Goal: Task Accomplishment & Management: Manage account settings

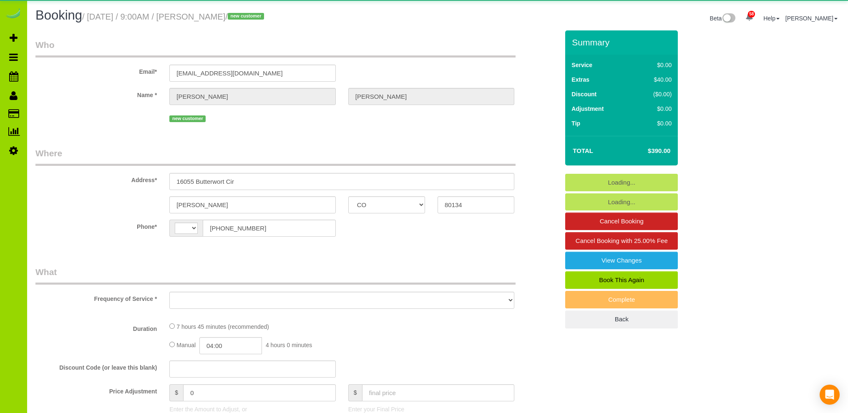
select select "CO"
select select "string:[GEOGRAPHIC_DATA]"
select select "object:1167"
select select "string:fspay-060176c9-938f-45fb-8bf2-449d9f6c3bb3"
select select "spot1"
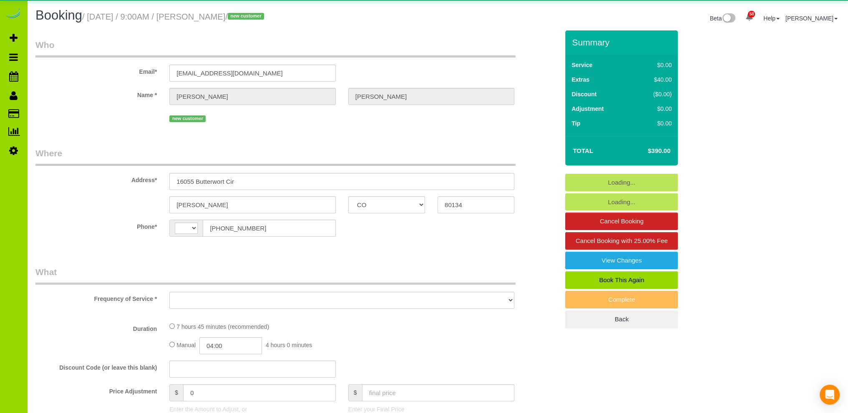
select select "number:5"
select select "number:14"
select select "CO"
select select "spot1"
select select "spot6"
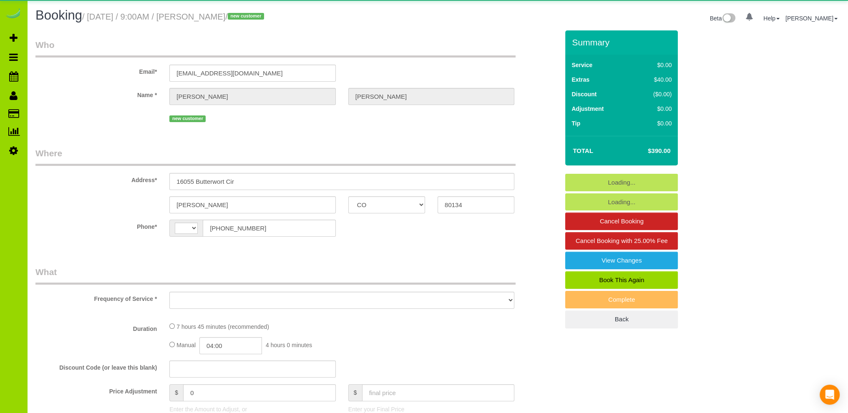
select select "string:[GEOGRAPHIC_DATA]"
select select "object:1231"
select select "number:5"
select select "number:14"
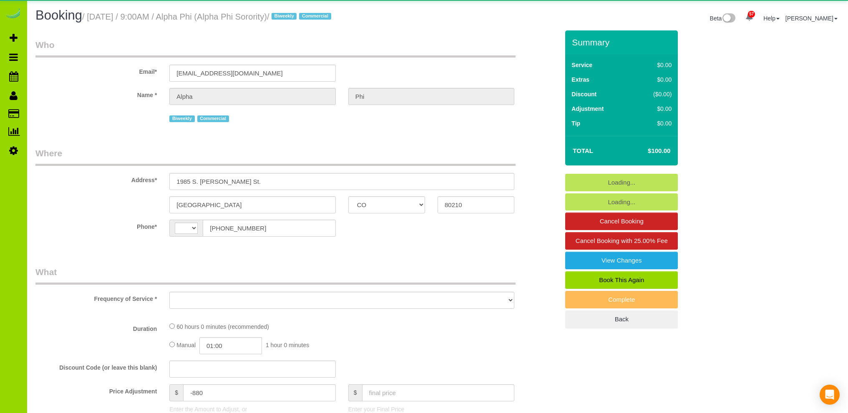
select select "CO"
select select "string:[GEOGRAPHIC_DATA]"
select select "object:1171"
select select "spot1"
select select "number:1"
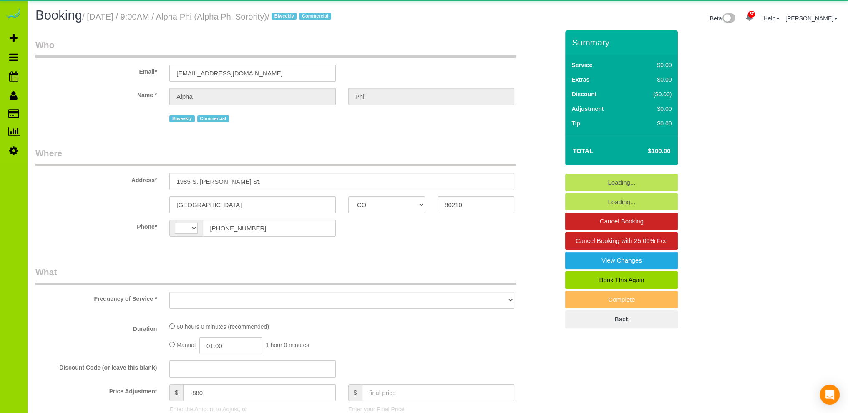
select select "number:21"
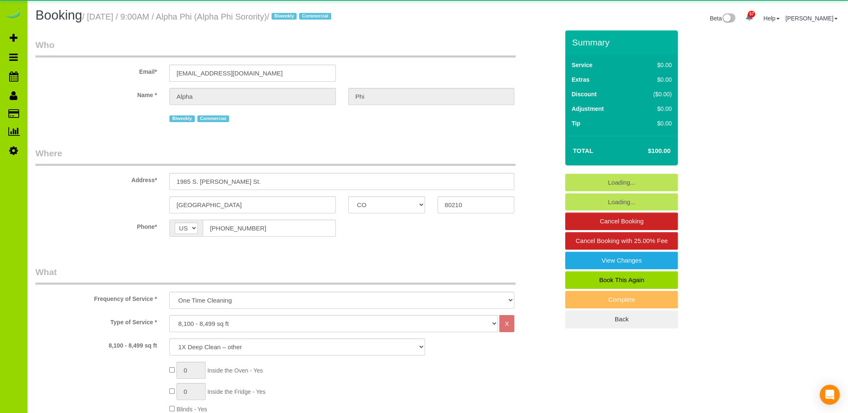
select select "3"
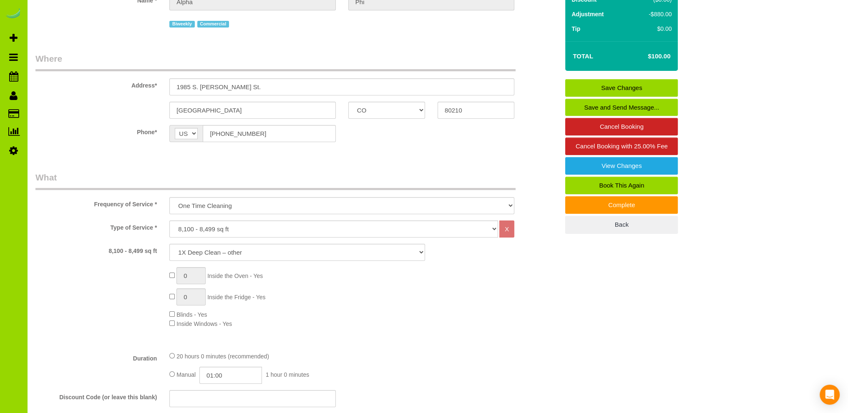
scroll to position [250, 0]
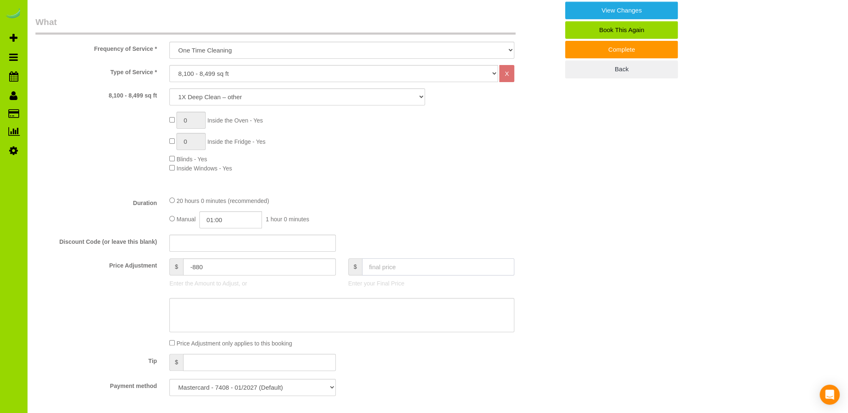
click at [385, 265] on input "text" at bounding box center [438, 267] width 153 height 17
type input "70"
click at [405, 171] on div "0 Inside the Oven - Yes 0 Inside the Fridge - Yes Blinds - Yes Inside Windows -…" at bounding box center [364, 142] width 402 height 61
type input "-910"
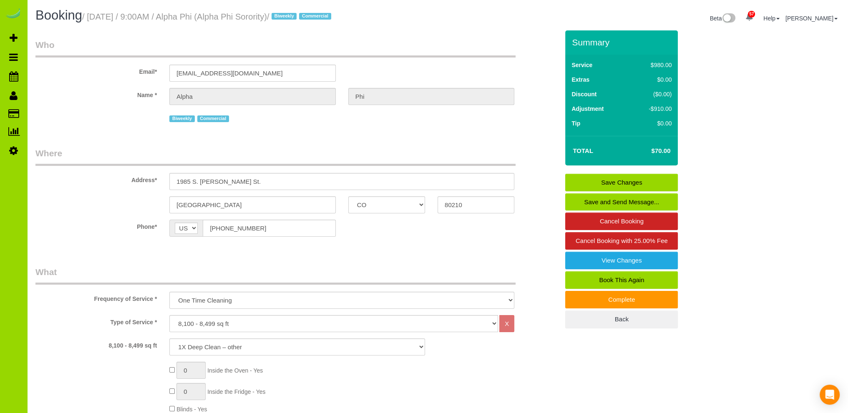
click at [600, 181] on link "Save Changes" at bounding box center [621, 183] width 113 height 18
